Goal: Information Seeking & Learning: Learn about a topic

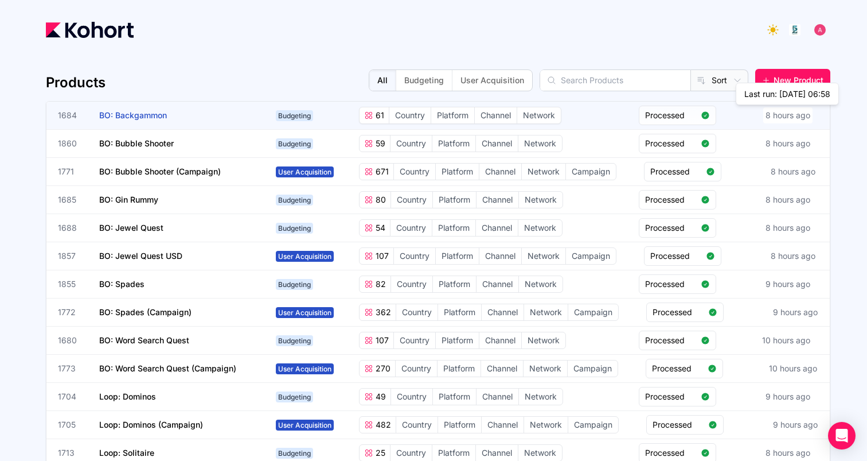
click at [793, 116] on div "8 hours ago" at bounding box center [787, 115] width 49 height 16
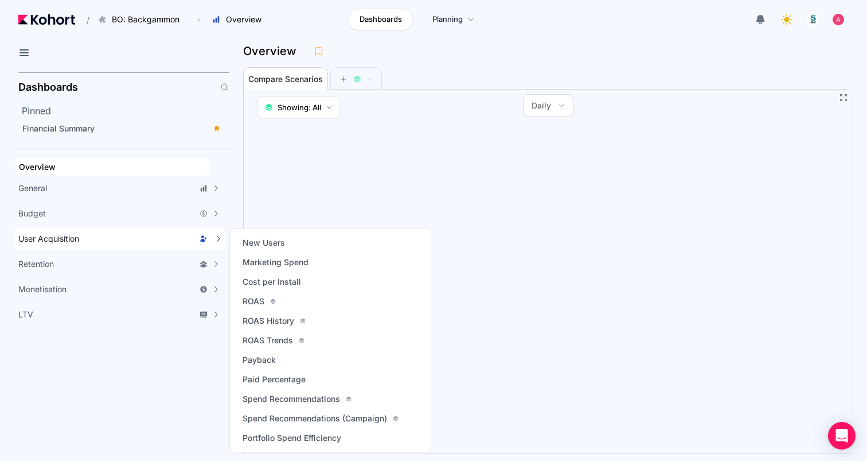
click at [141, 236] on div "User Acquisition" at bounding box center [112, 238] width 189 height 11
click at [385, 298] on div "ROAS" at bounding box center [330, 301] width 182 height 16
click at [248, 296] on span "ROAS" at bounding box center [254, 300] width 22 height 11
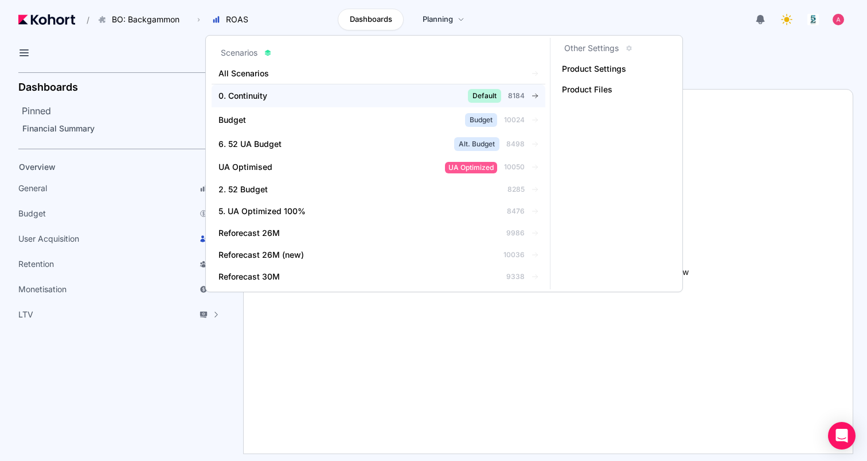
click at [339, 99] on div "0. Continuity" at bounding box center [325, 95] width 212 height 11
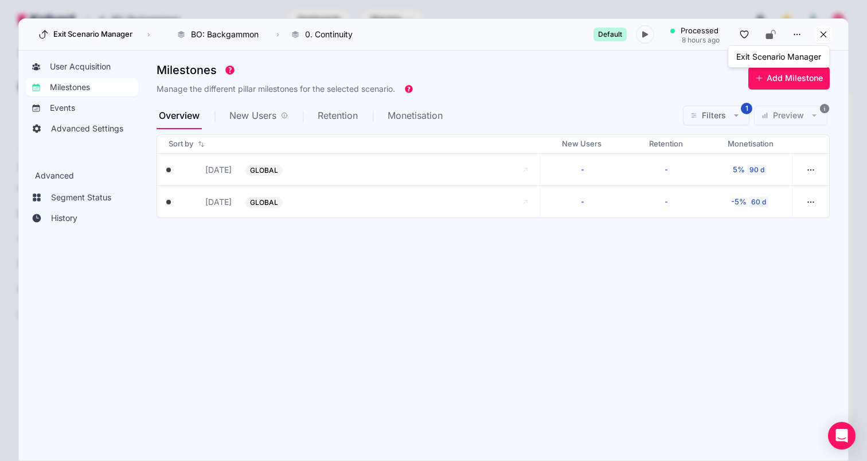
click at [821, 36] on icon at bounding box center [824, 34] width 10 height 10
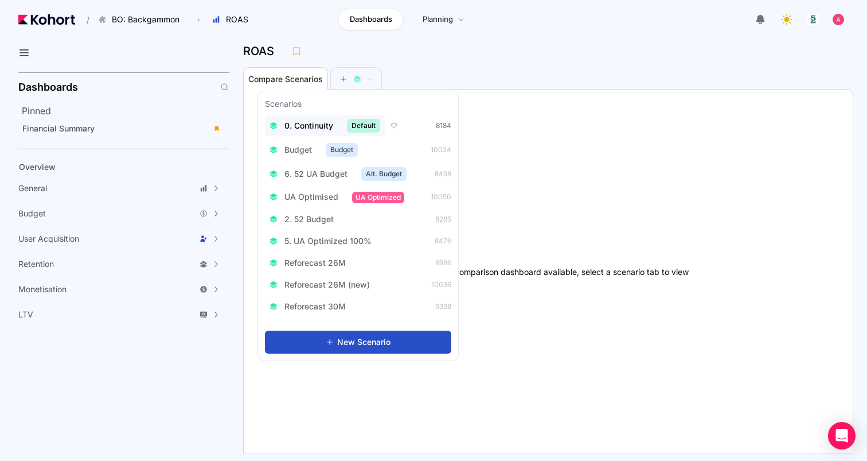
click at [309, 127] on span "0. Continuity" at bounding box center [309, 125] width 49 height 11
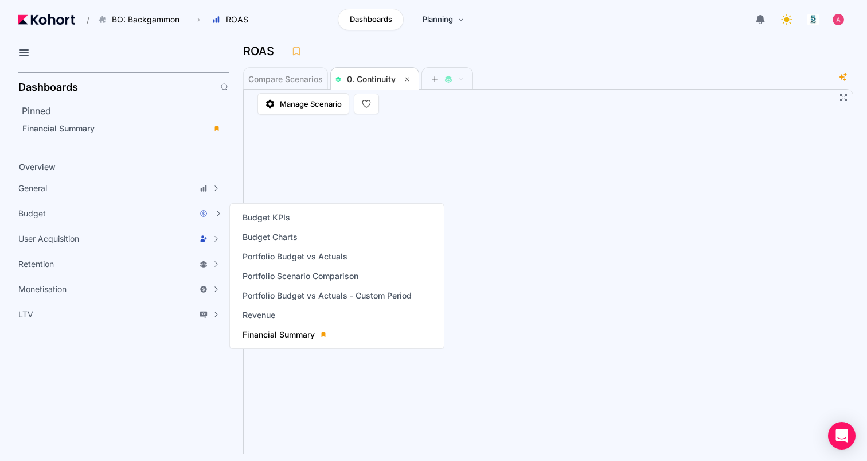
click at [263, 330] on span "Financial Summary" at bounding box center [279, 334] width 72 height 11
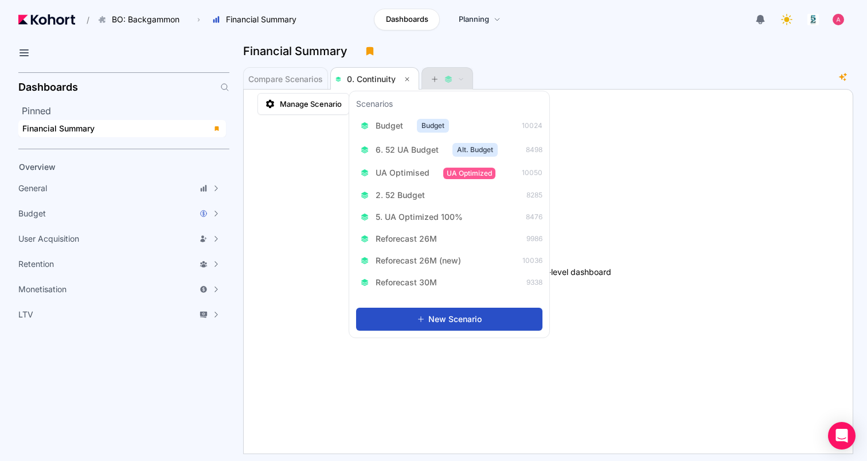
click at [449, 78] on icon at bounding box center [448, 77] width 7 height 4
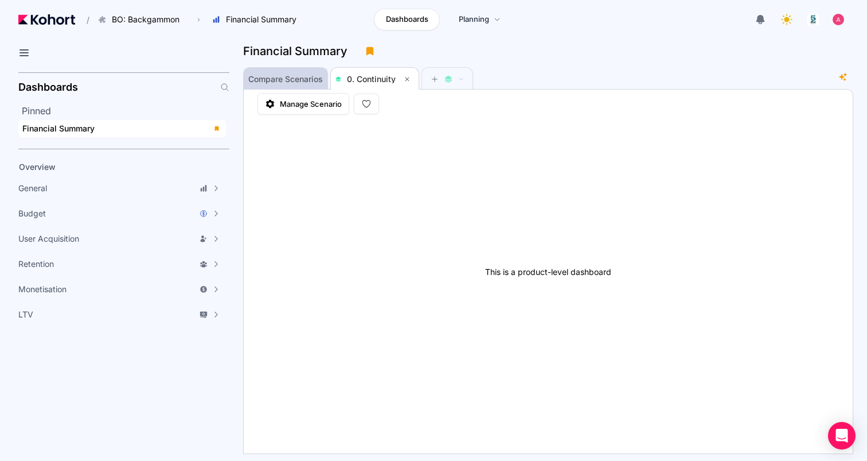
click at [303, 76] on span "Compare Scenarios" at bounding box center [285, 79] width 75 height 8
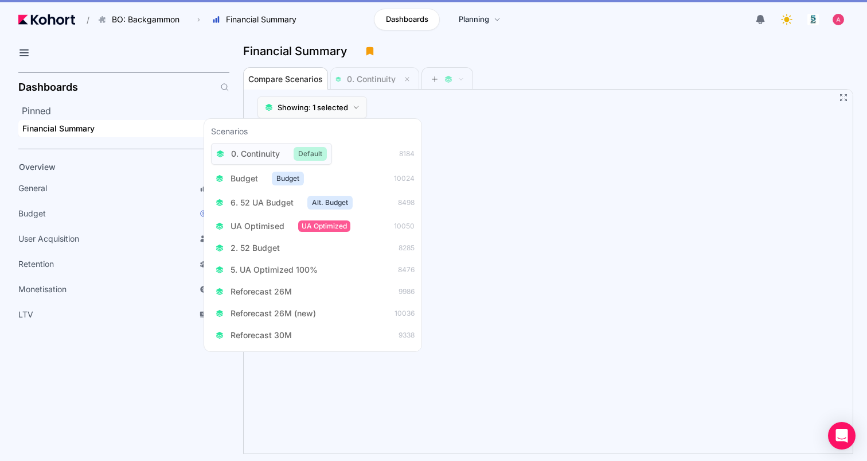
scroll to position [1, 0]
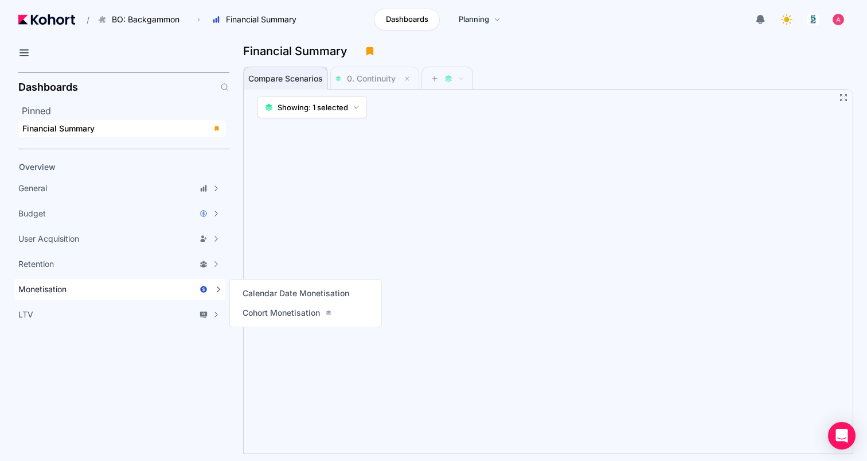
click at [129, 294] on div "Monetisation" at bounding box center [112, 288] width 189 height 11
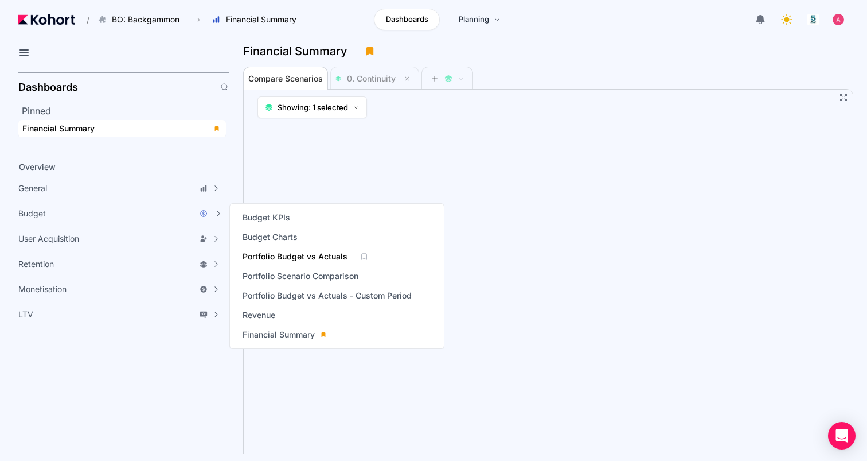
click at [286, 252] on span "Portfolio Budget vs Actuals" at bounding box center [295, 256] width 105 height 11
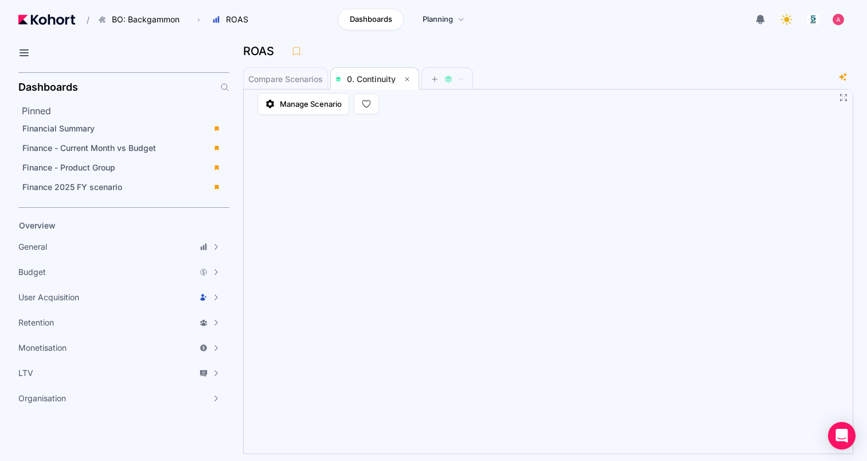
click at [124, 198] on div "Dashboards Pinned Financial Summary Finance - Current Month vs Budget Finance -…" at bounding box center [123, 241] width 211 height 338
click at [113, 186] on span "Finance 2025 FY scenario" at bounding box center [72, 187] width 100 height 10
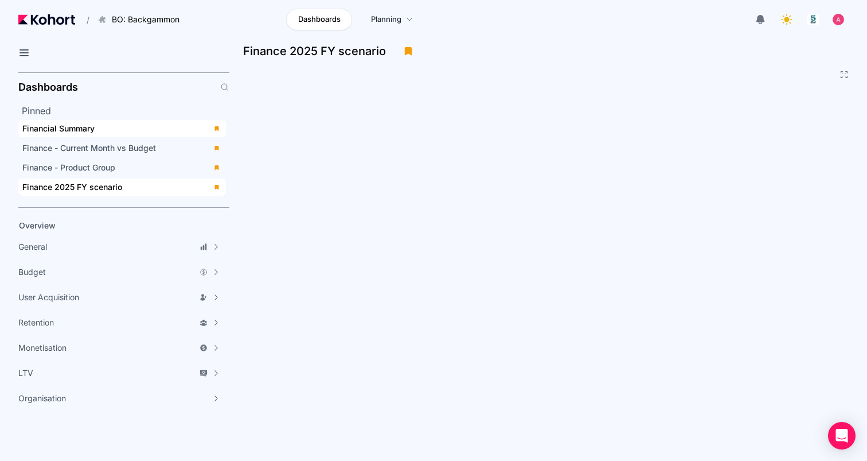
click at [92, 130] on span "Financial Summary" at bounding box center [58, 128] width 72 height 10
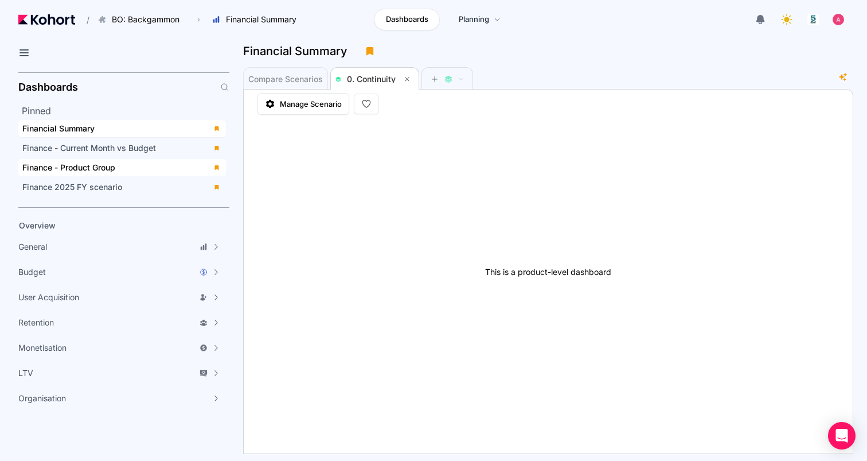
click at [92, 172] on div "Finance - Product Group" at bounding box center [114, 167] width 184 height 11
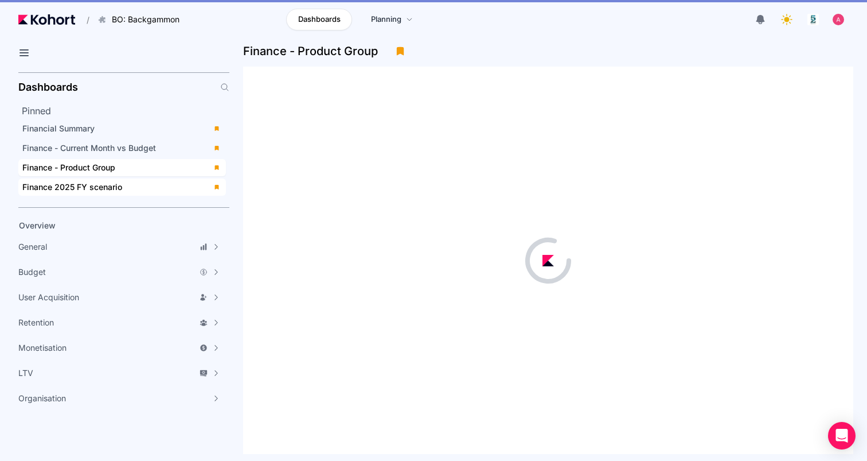
click at [92, 188] on span "Finance 2025 FY scenario" at bounding box center [72, 187] width 100 height 10
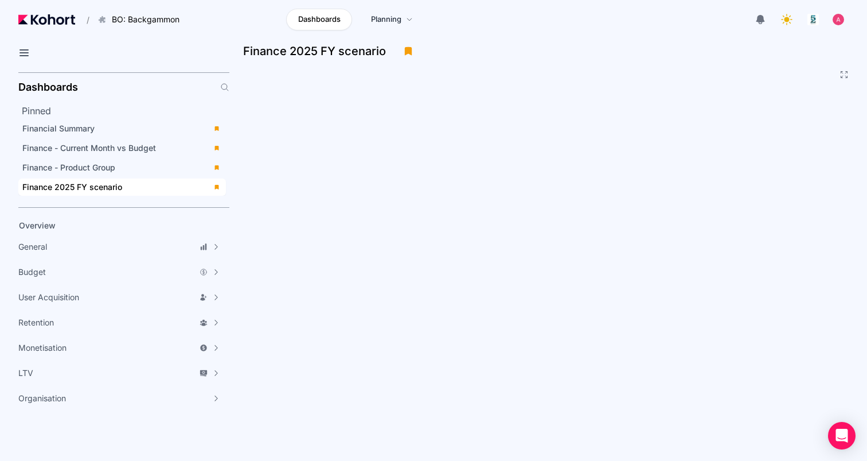
click at [105, 417] on aside "Dashboards Pinned Financial Summary Finance - Current Month vs Budget Finance -…" at bounding box center [114, 264] width 229 height 393
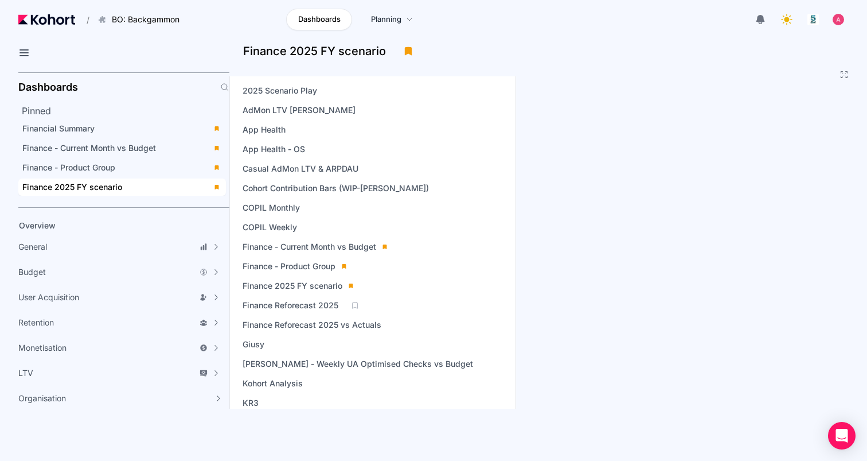
scroll to position [100, 0]
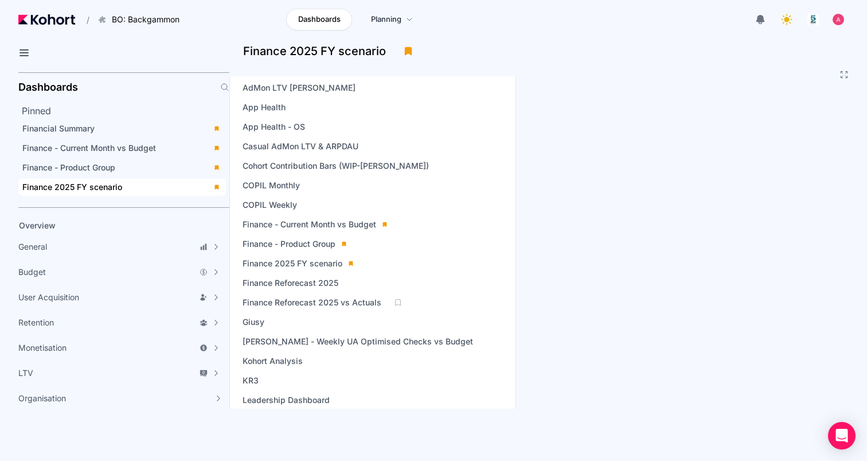
click at [396, 302] on icon at bounding box center [398, 302] width 8 height 8
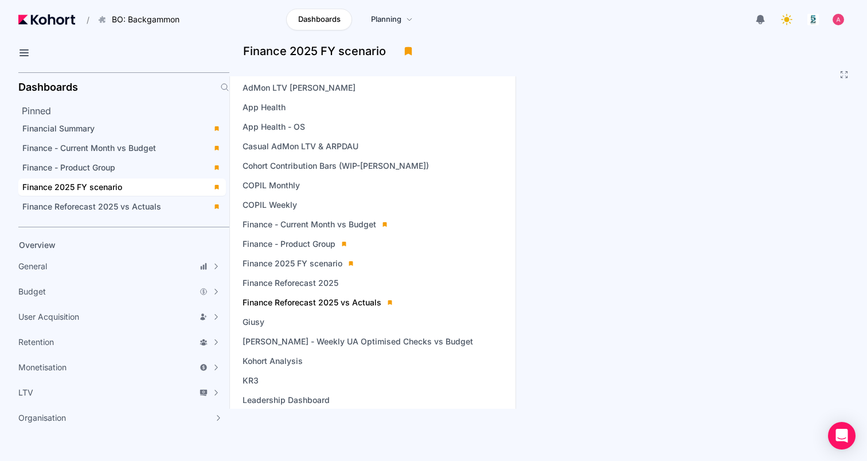
click at [313, 302] on span "Finance Reforecast 2025 vs Actuals" at bounding box center [312, 302] width 139 height 11
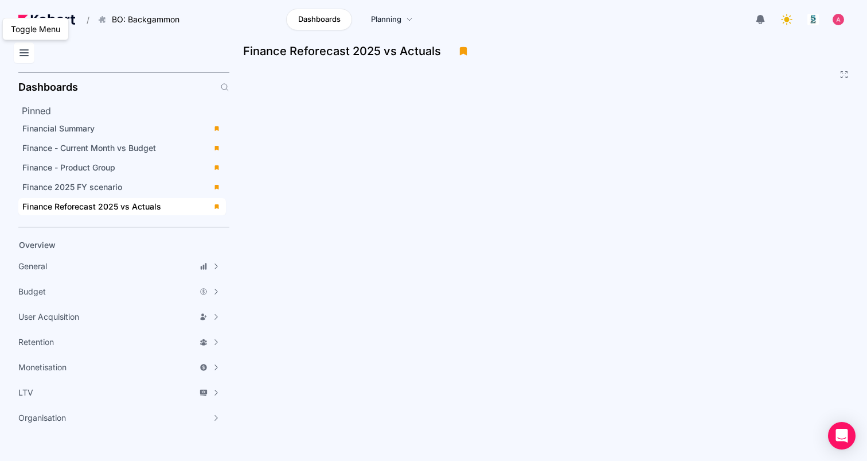
click at [20, 50] on icon at bounding box center [24, 53] width 14 height 14
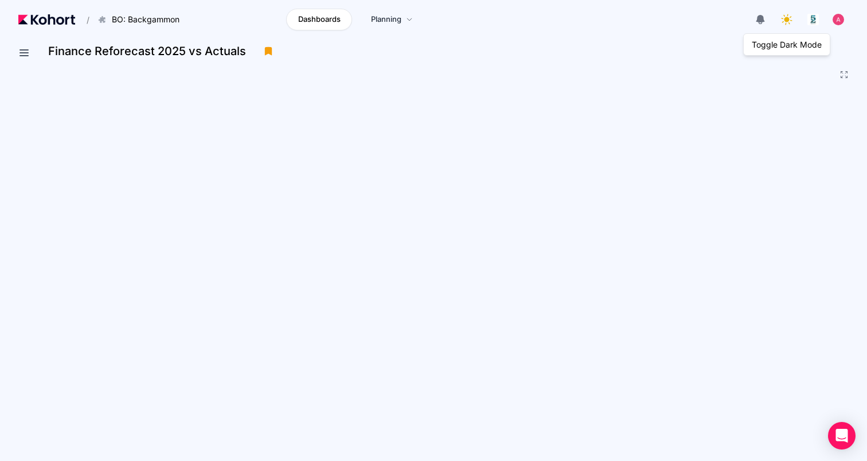
click at [789, 19] on icon at bounding box center [786, 19] width 13 height 13
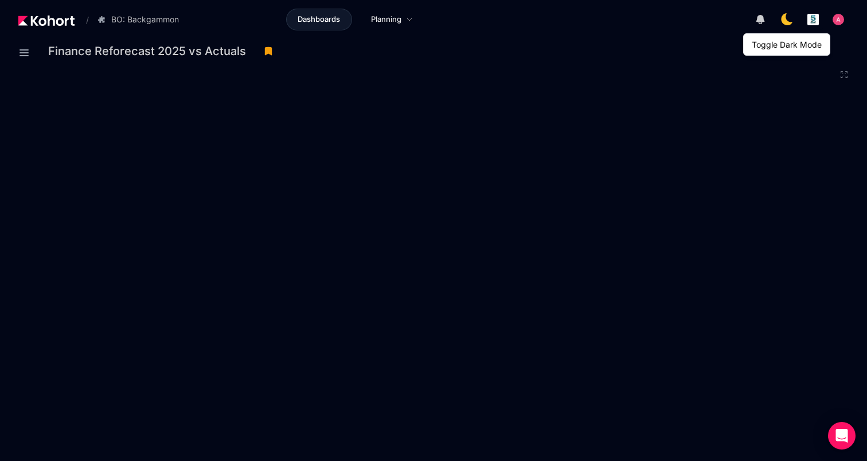
click at [786, 18] on icon at bounding box center [787, 19] width 16 height 16
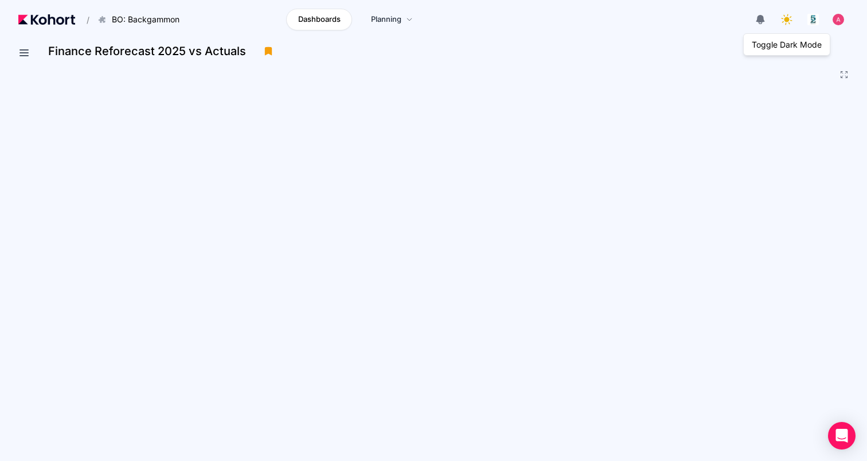
click at [786, 18] on icon at bounding box center [786, 19] width 13 height 13
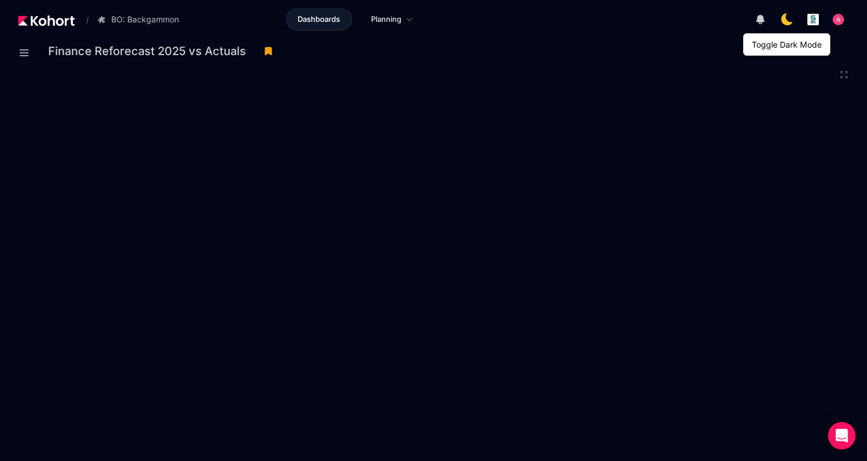
click at [786, 18] on icon at bounding box center [787, 19] width 16 height 16
